Goal: Transaction & Acquisition: Download file/media

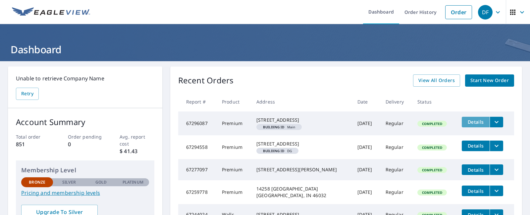
click at [471, 124] on span "Details" at bounding box center [476, 122] width 20 height 6
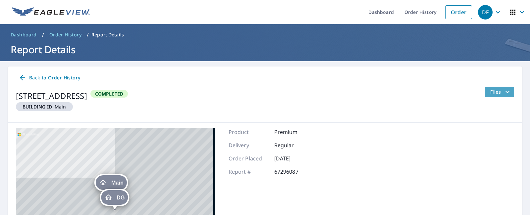
click at [492, 94] on span "Files" at bounding box center [500, 92] width 21 height 8
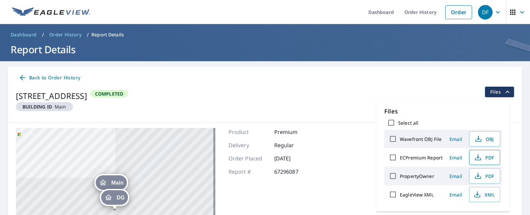
click at [486, 156] on span "PDF" at bounding box center [483, 158] width 21 height 8
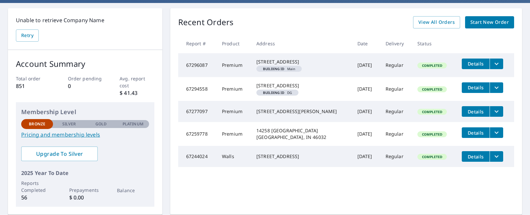
scroll to position [66, 0]
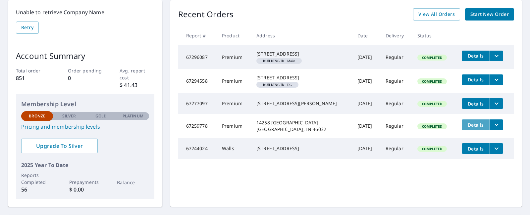
click at [471, 128] on span "Details" at bounding box center [476, 125] width 20 height 6
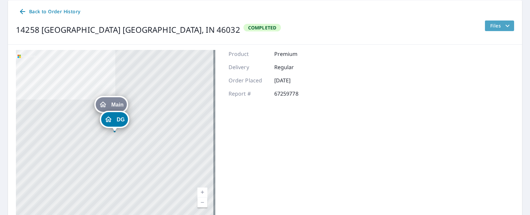
click at [491, 23] on span "Files" at bounding box center [500, 26] width 21 height 8
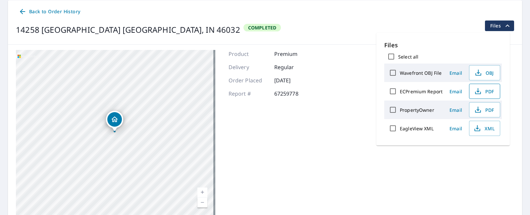
click at [485, 90] on span "PDF" at bounding box center [483, 91] width 21 height 8
